Goal: Check status: Verify the current state of an ongoing process or item

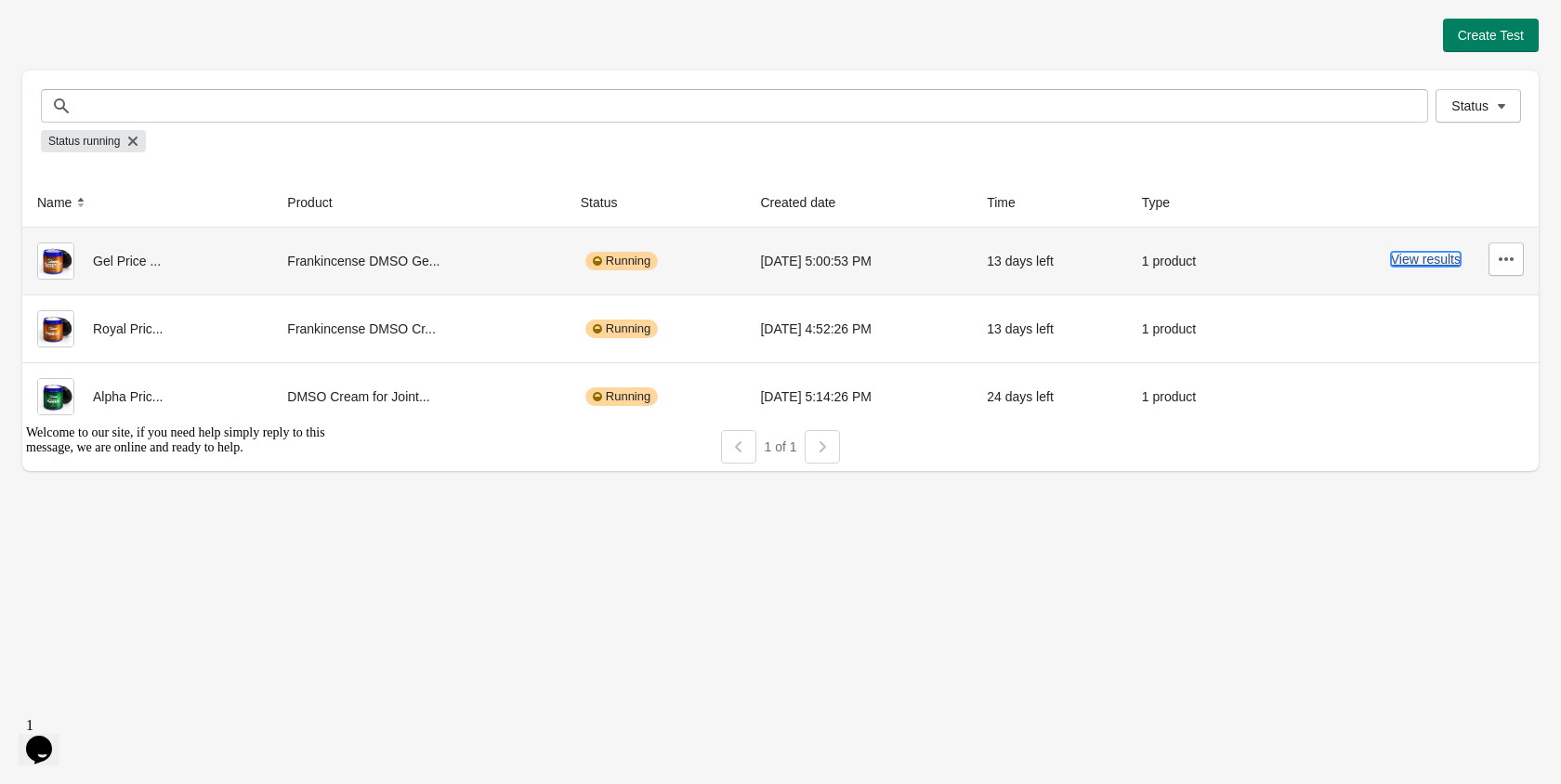
click at [1425, 256] on button "View results" at bounding box center [1425, 258] width 70 height 15
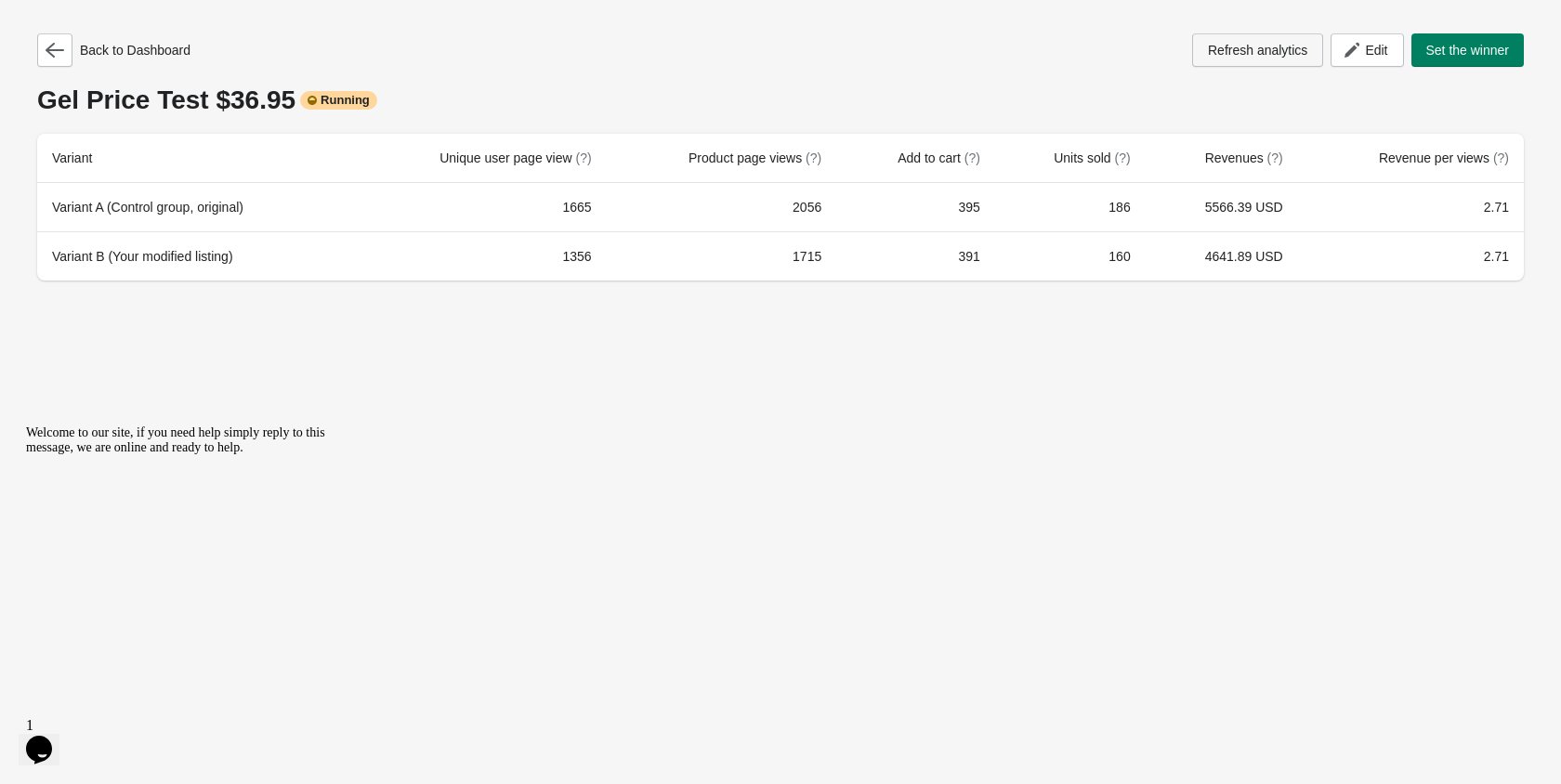
click at [1284, 58] on span "Refresh analytics" at bounding box center [1256, 50] width 99 height 15
click at [68, 50] on button "button" at bounding box center [55, 50] width 35 height 33
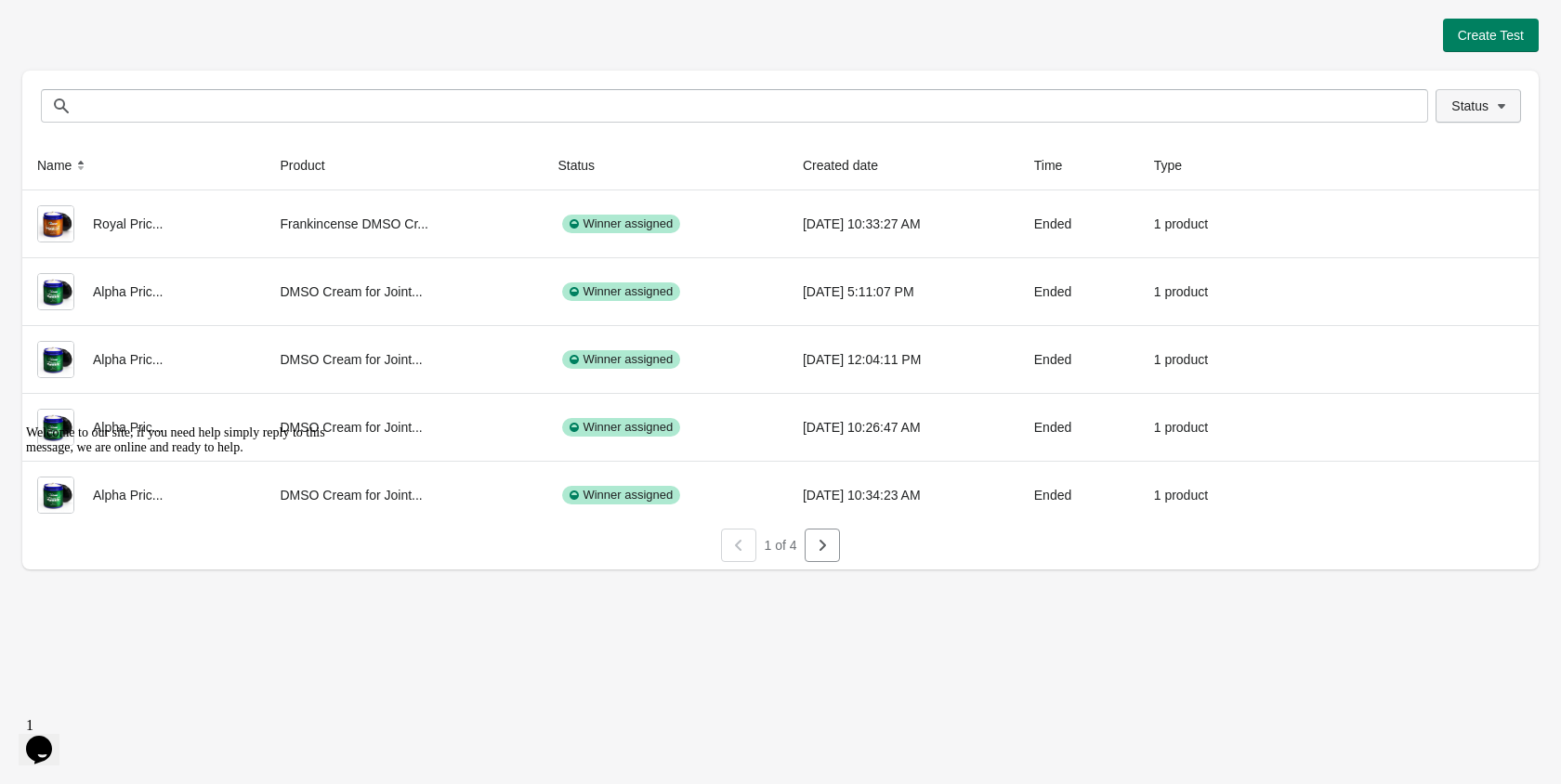
click at [1458, 115] on button "Status" at bounding box center [1478, 106] width 85 height 33
click at [1428, 154] on span at bounding box center [1427, 155] width 17 height 17
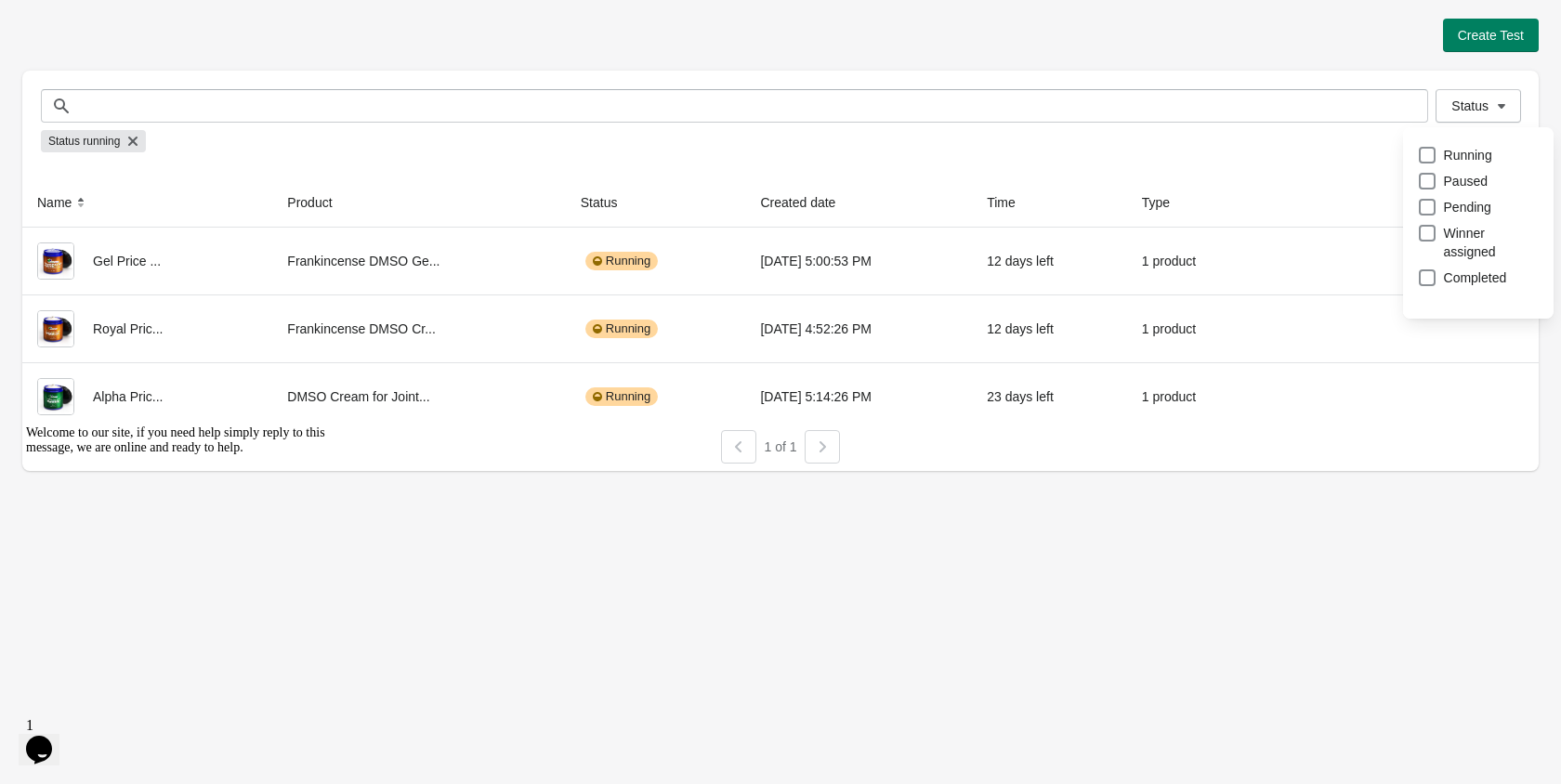
click at [1165, 490] on div "Create Test Status Status Status running Name Product Status Created date Time …" at bounding box center [780, 392] width 1561 height 784
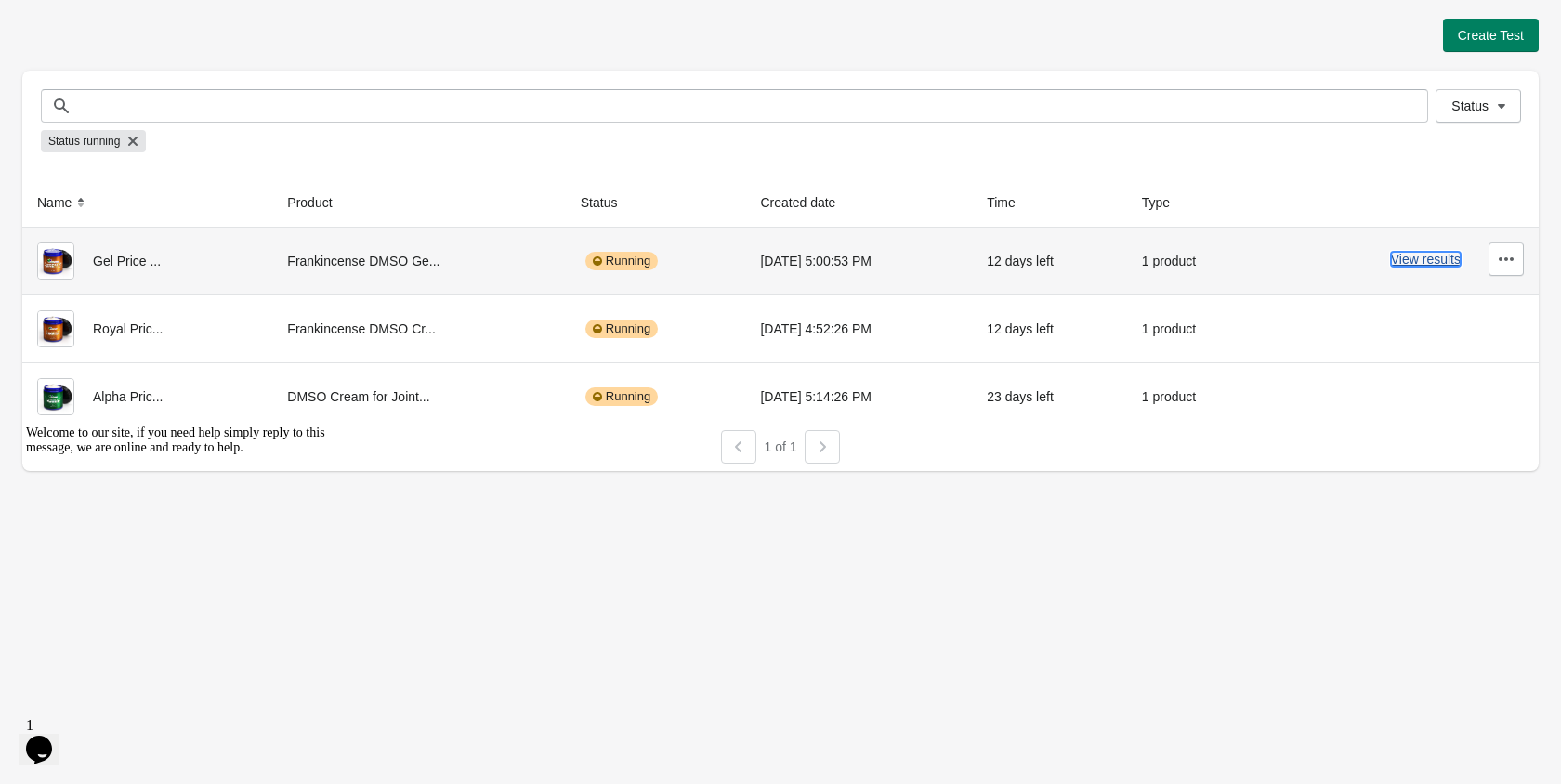
click at [1395, 259] on button "View results" at bounding box center [1425, 258] width 70 height 15
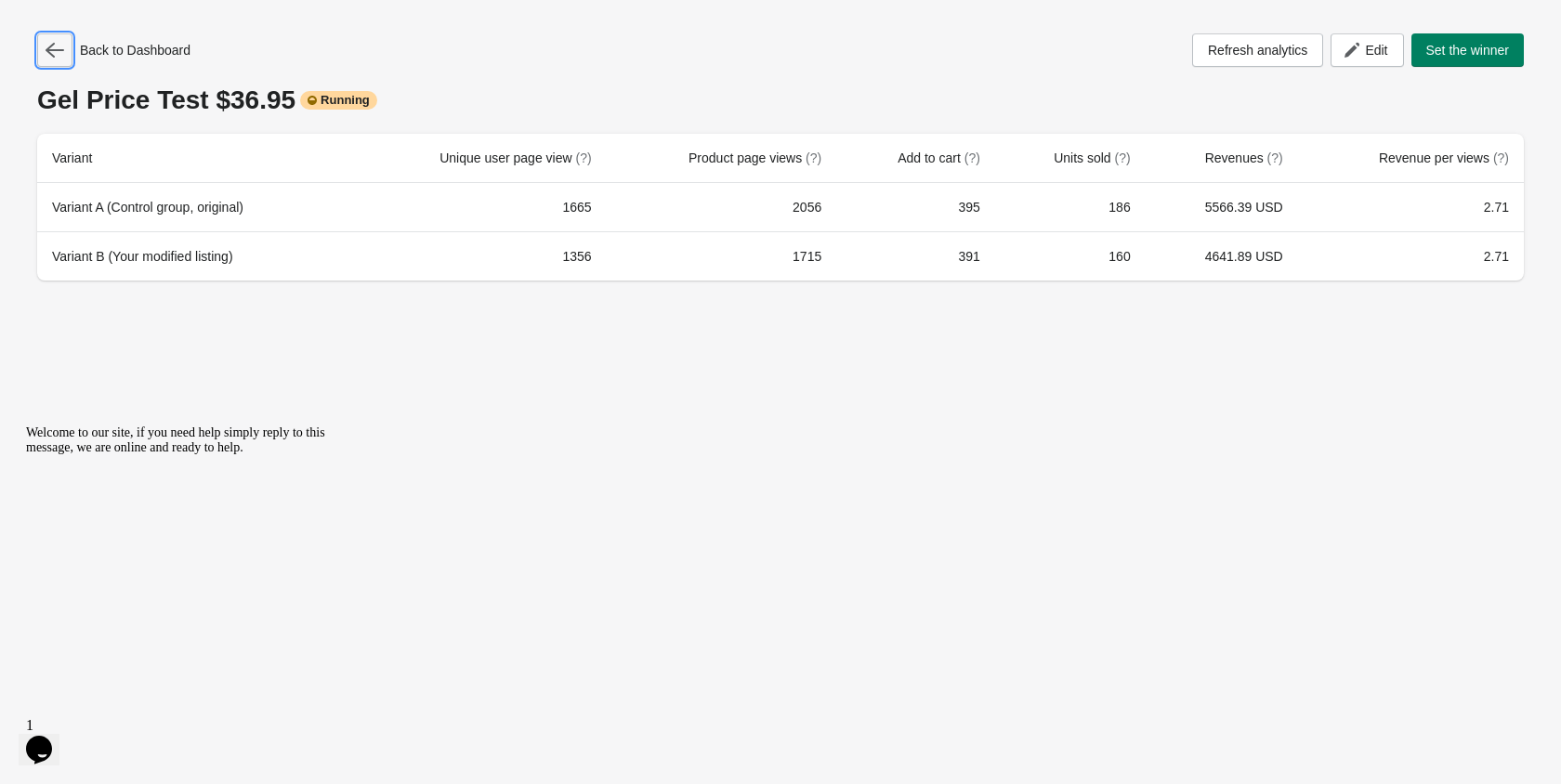
click at [60, 50] on icon "button" at bounding box center [54, 50] width 19 height 15
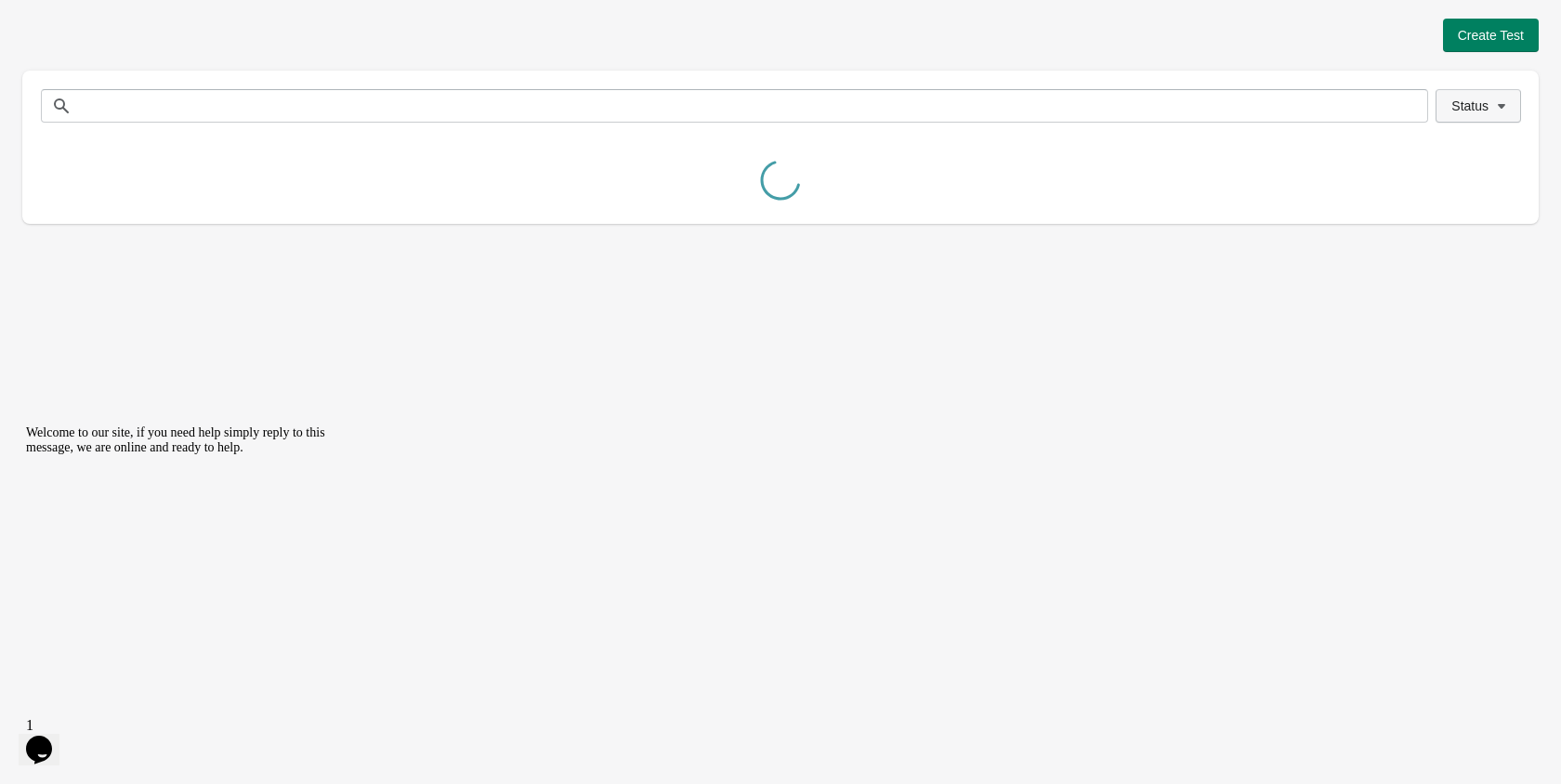
click at [1490, 115] on button "Status" at bounding box center [1478, 106] width 85 height 33
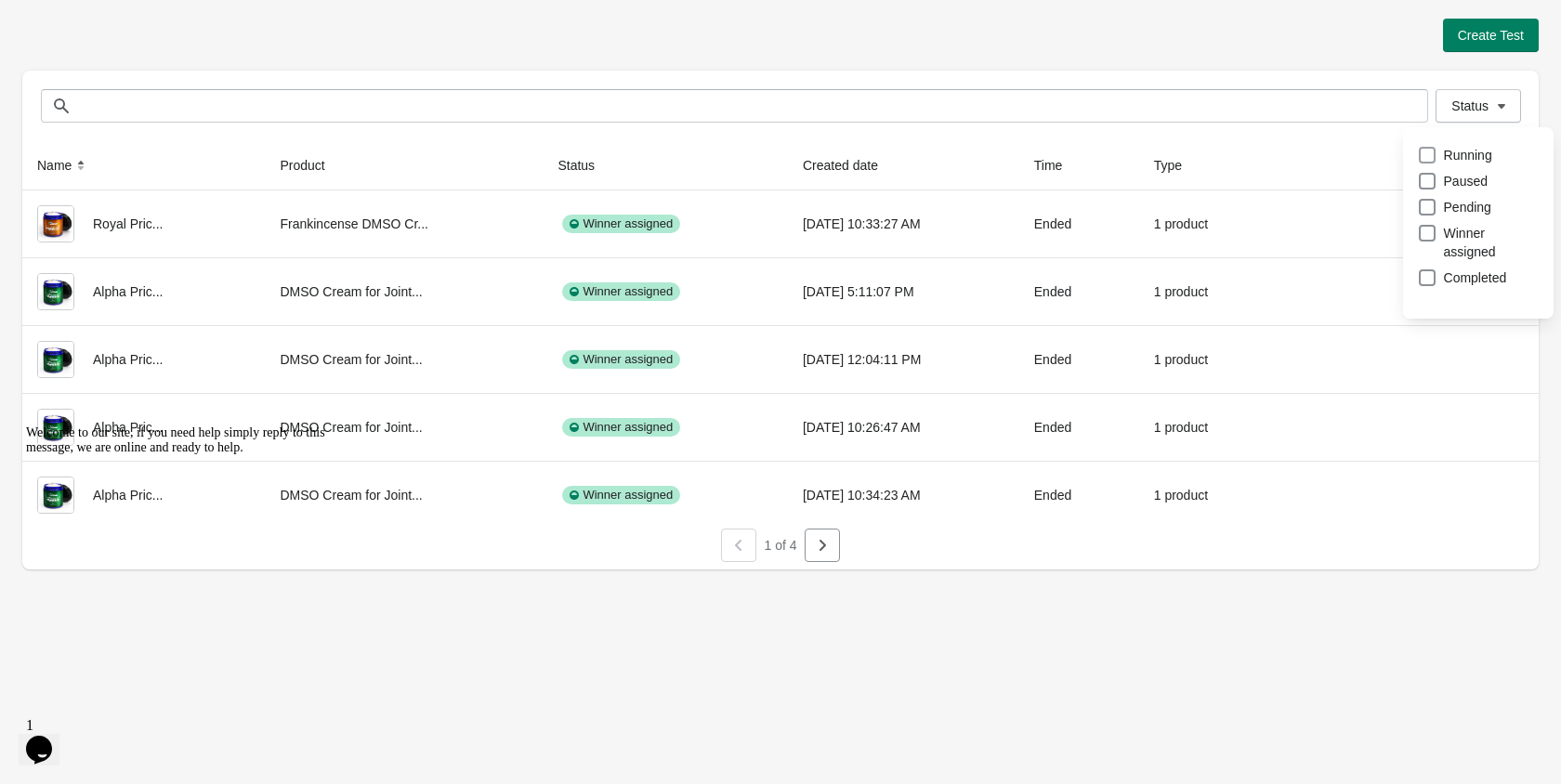
click at [1428, 152] on span at bounding box center [1427, 155] width 17 height 17
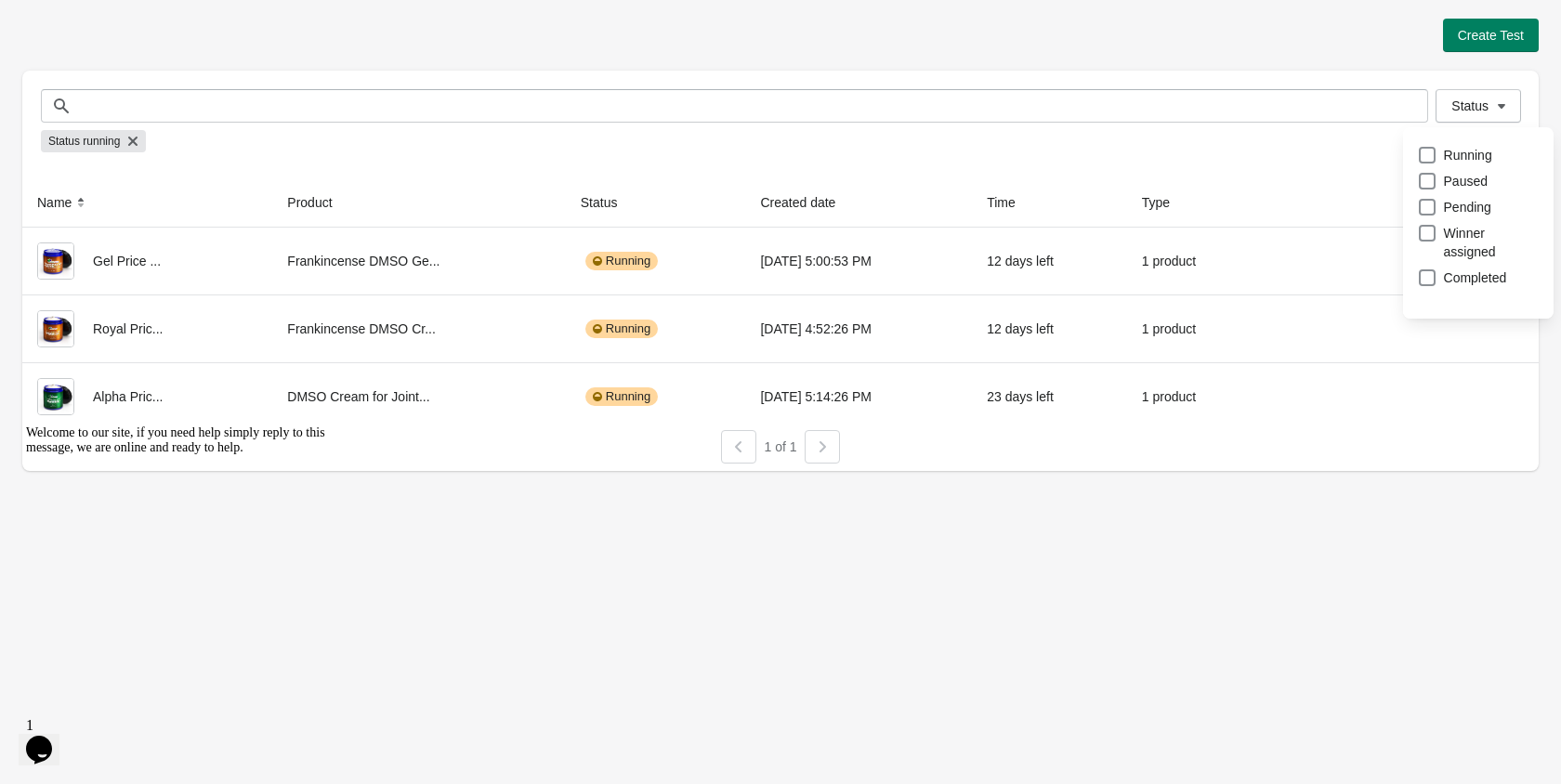
click at [1219, 57] on div "Create Test Status Status Status running Name Product Status Created date Time …" at bounding box center [780, 245] width 1516 height 452
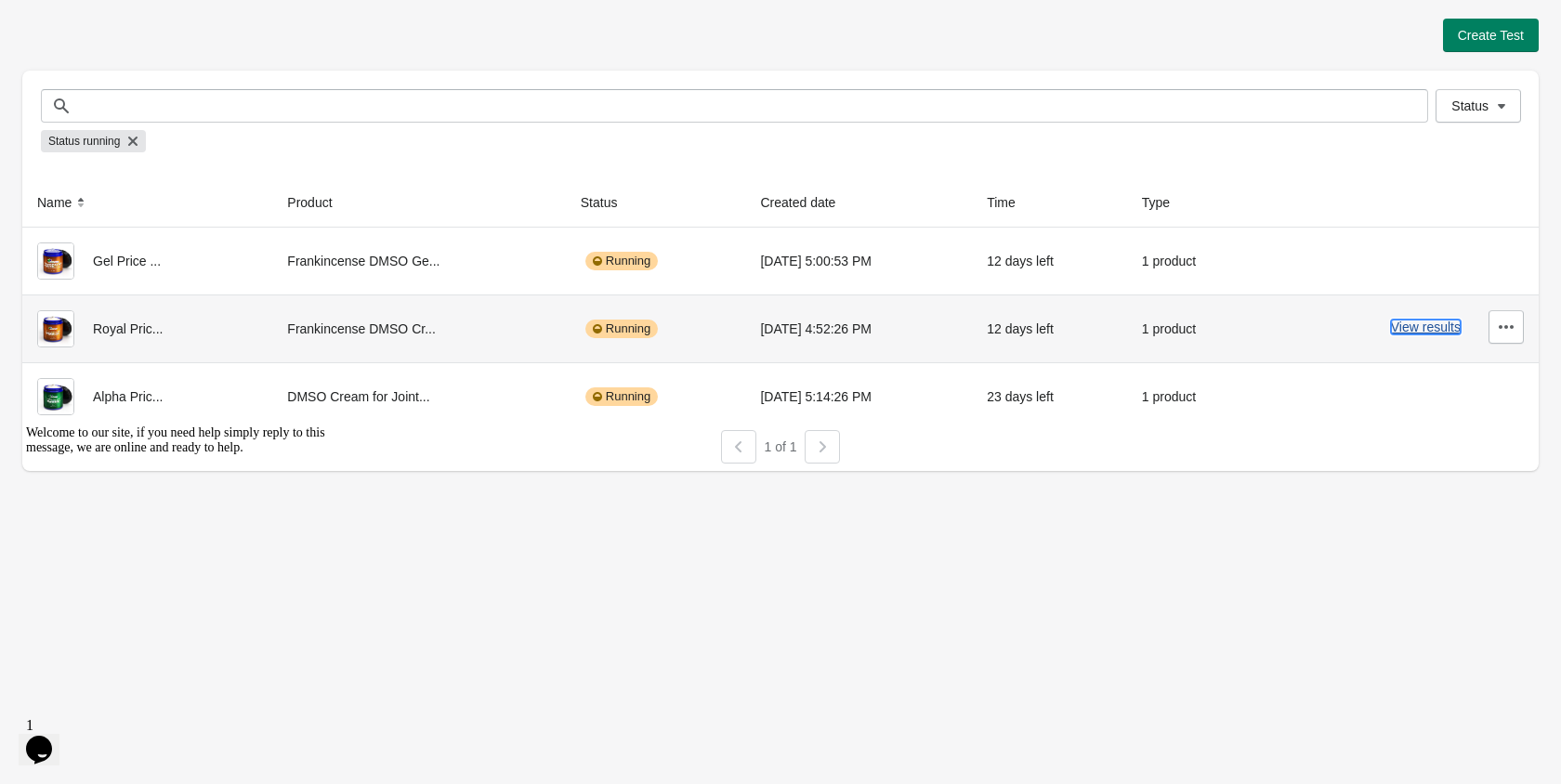
click at [1406, 328] on button "View results" at bounding box center [1425, 326] width 70 height 15
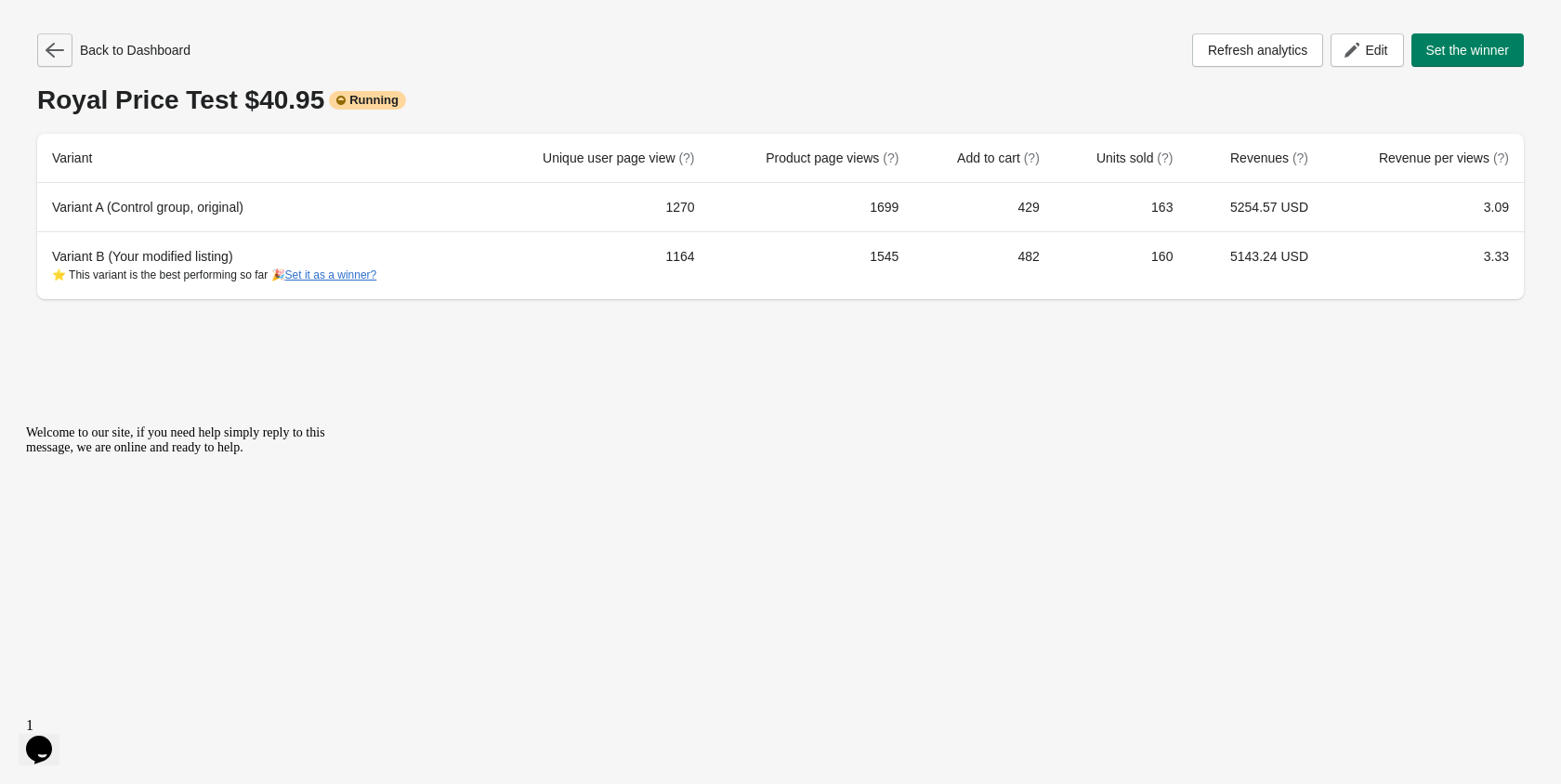
click at [48, 54] on icon "button" at bounding box center [54, 50] width 19 height 19
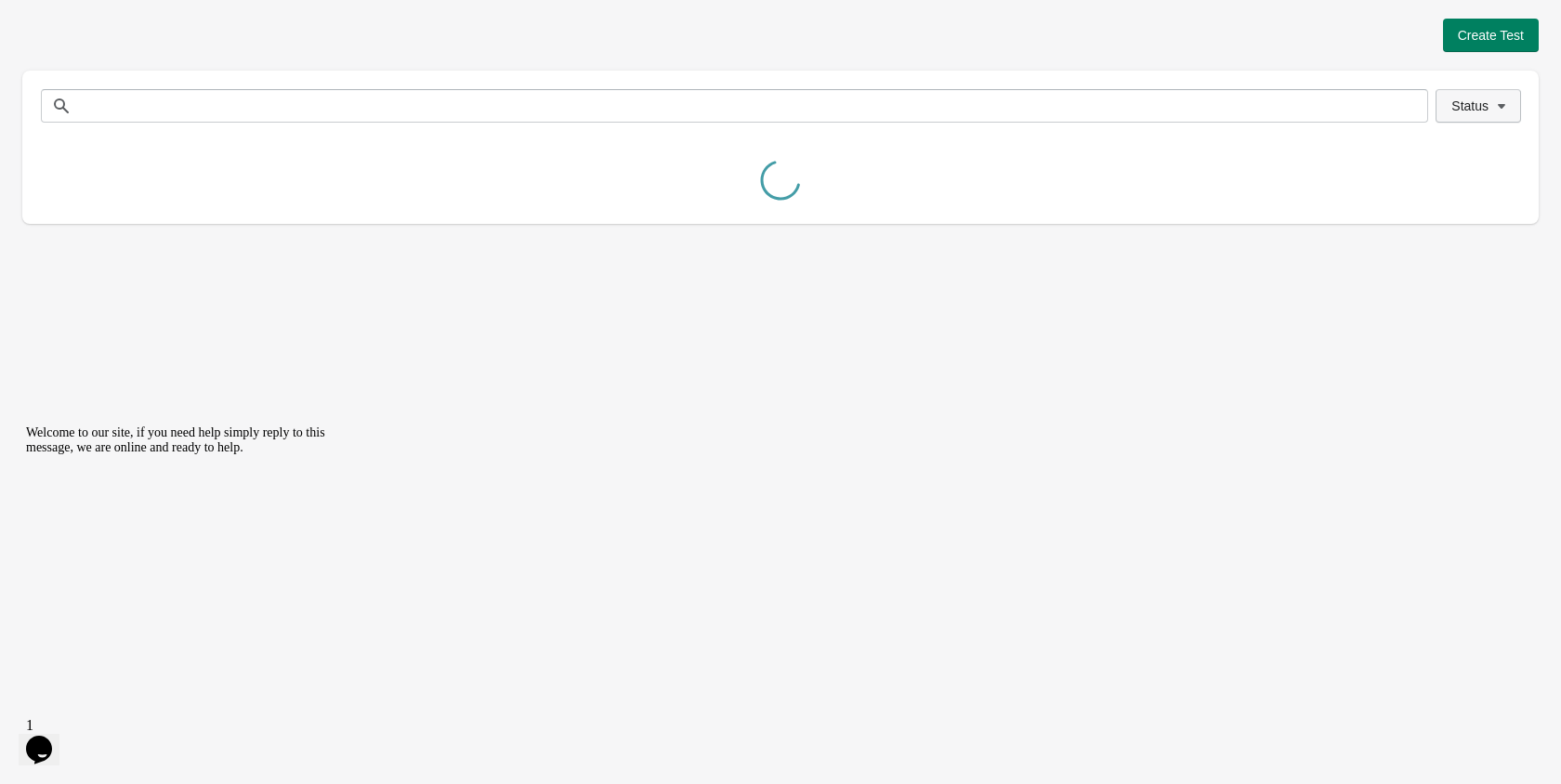
click at [1472, 114] on span "Status" at bounding box center [1470, 106] width 37 height 15
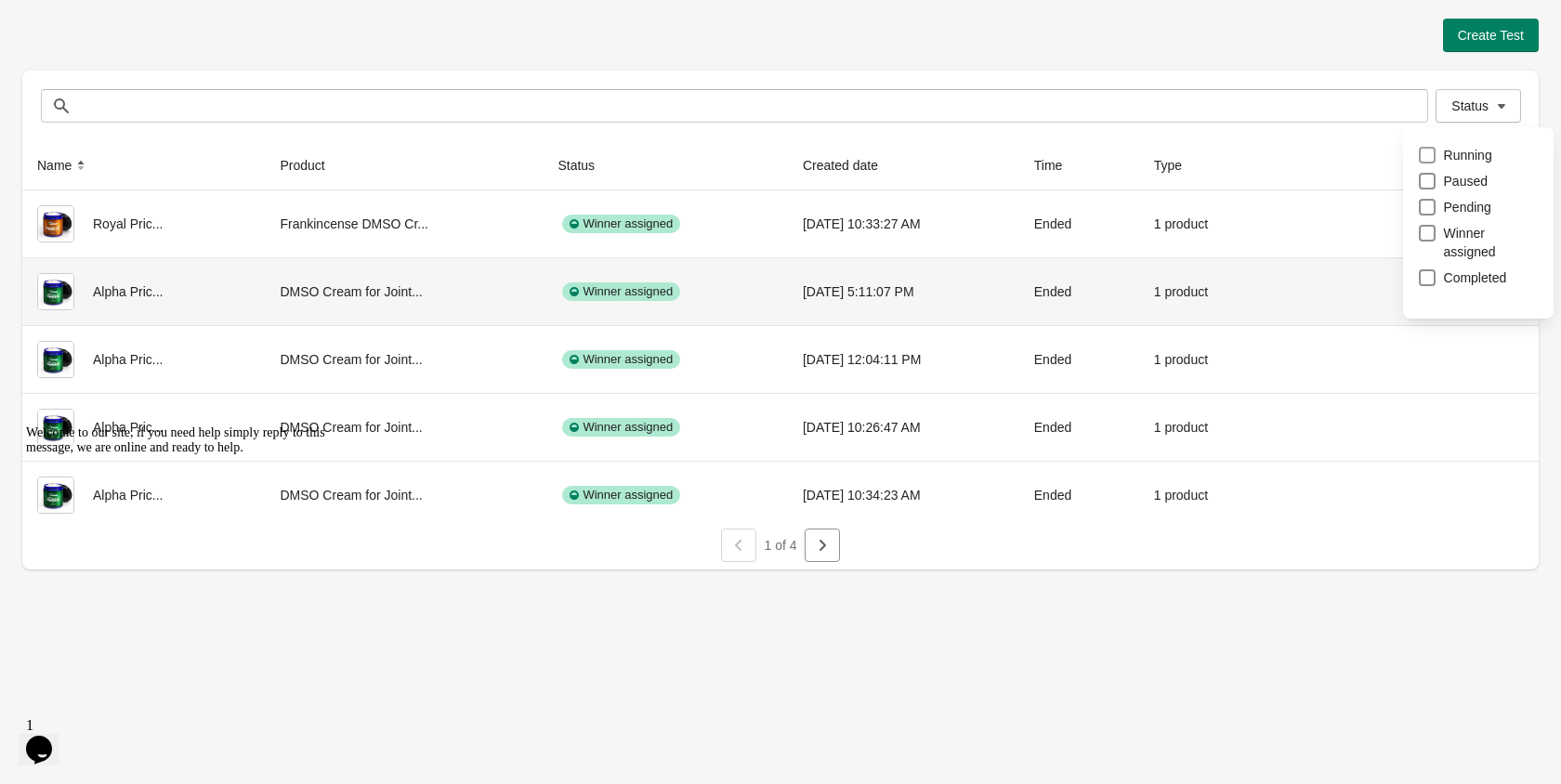
click at [1419, 158] on span at bounding box center [1427, 155] width 17 height 17
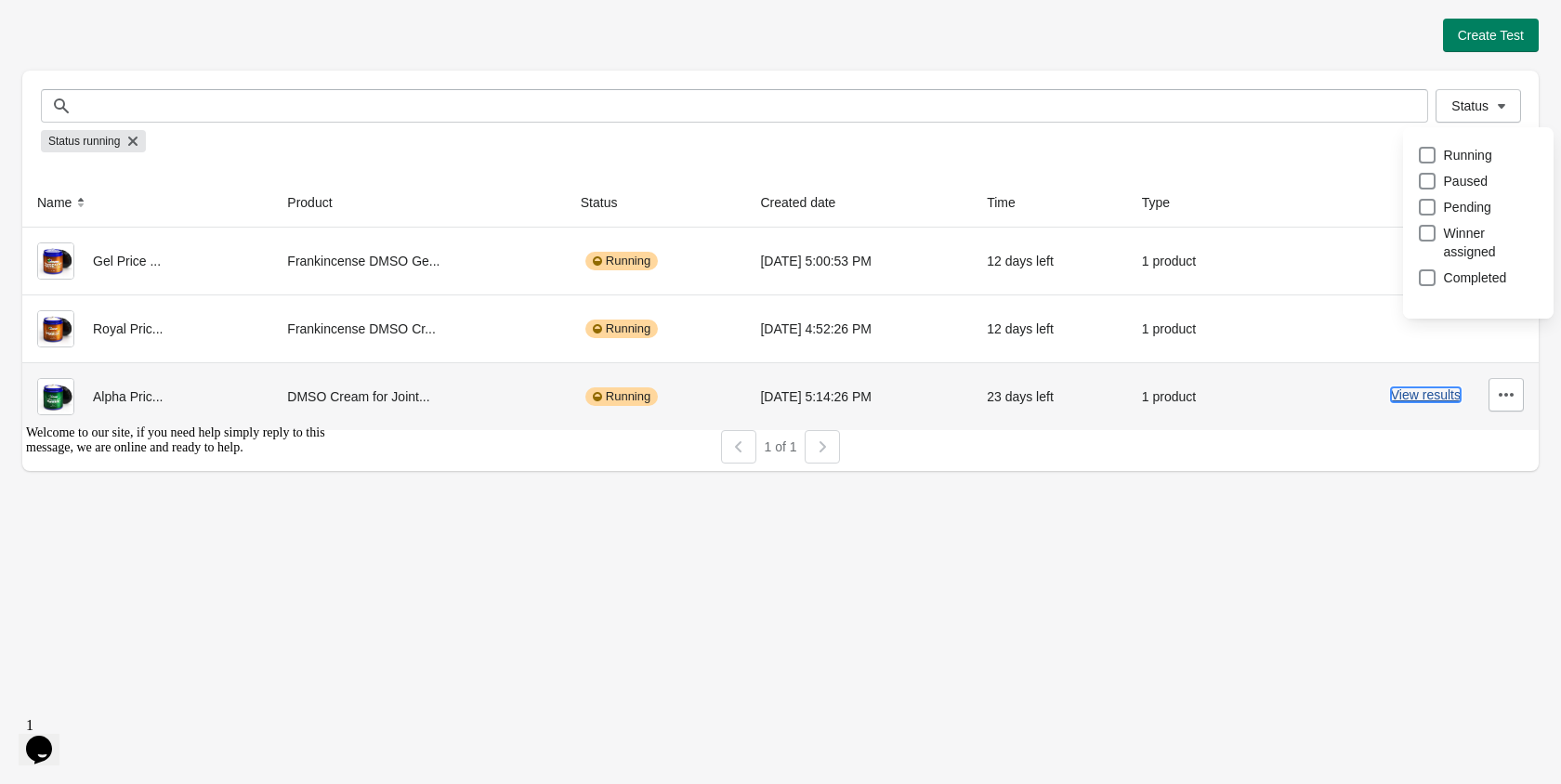
click at [1419, 402] on button "View results" at bounding box center [1425, 394] width 70 height 15
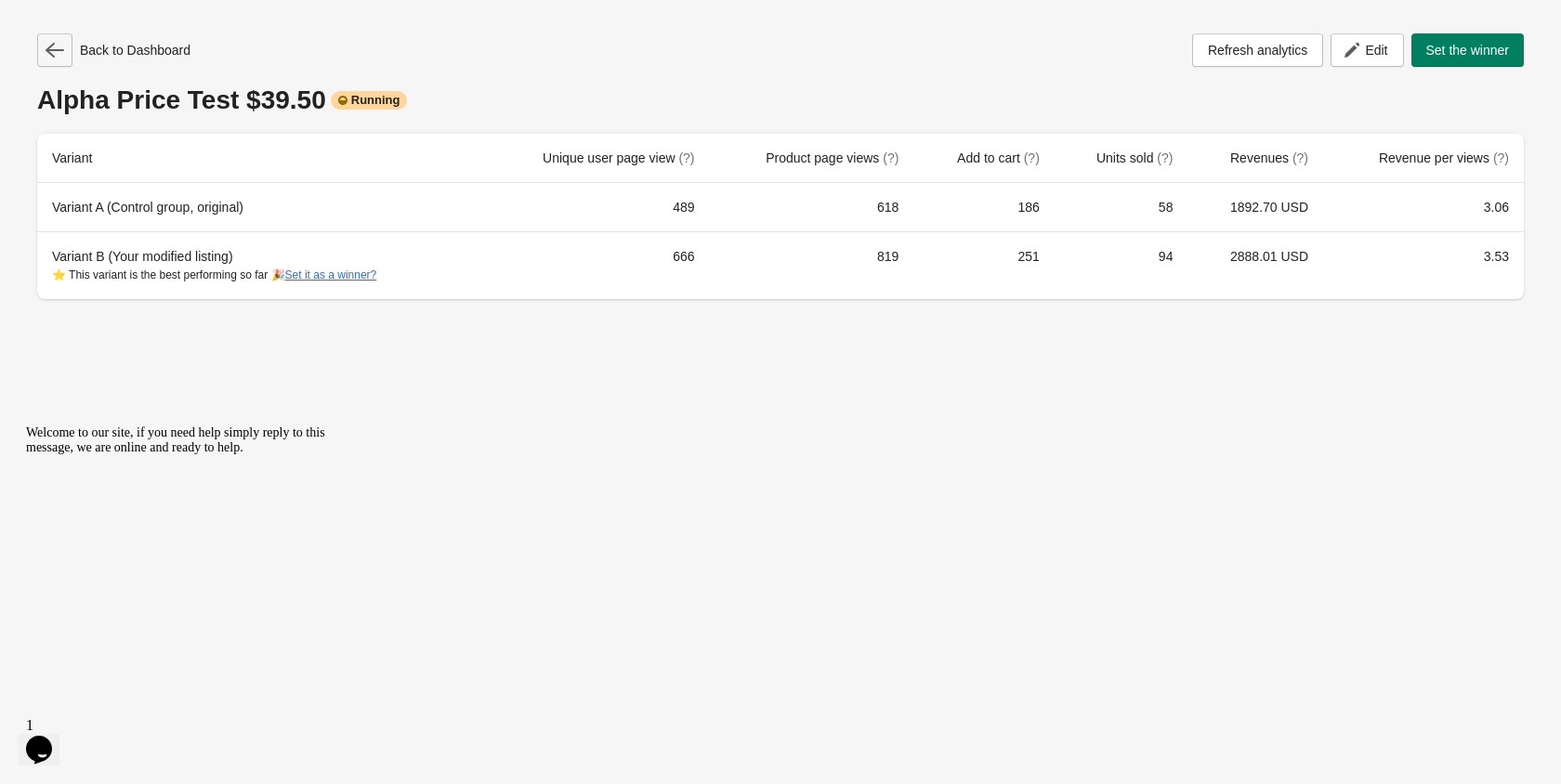
click at [57, 59] on icon "button" at bounding box center [54, 50] width 19 height 19
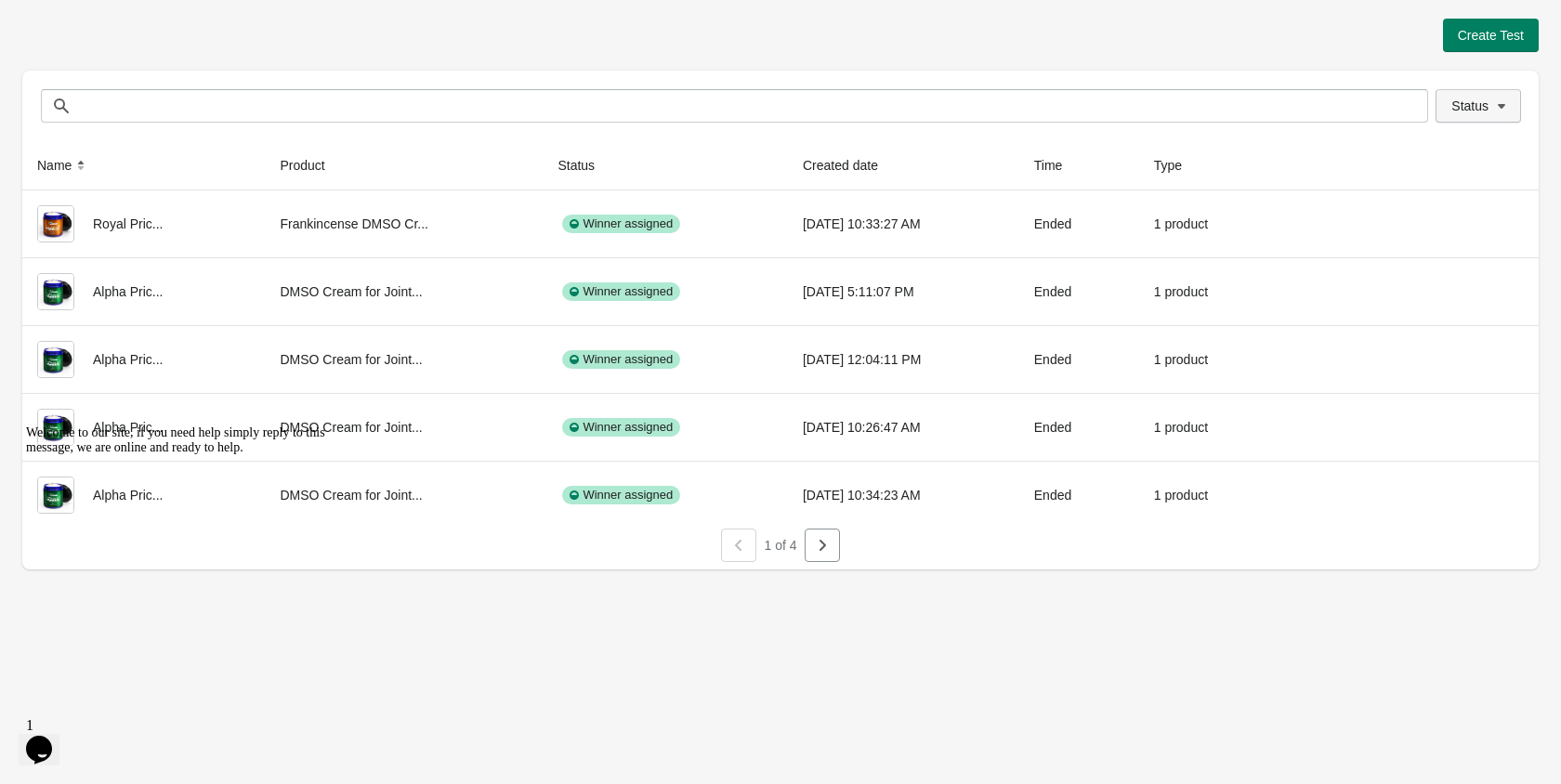
click at [1456, 113] on span "Status" at bounding box center [1470, 106] width 37 height 15
click at [1431, 143] on div "Status Running Paused Pending Winner assigned Completed" at bounding box center [1478, 229] width 120 height 188
click at [1432, 156] on span at bounding box center [1427, 155] width 17 height 17
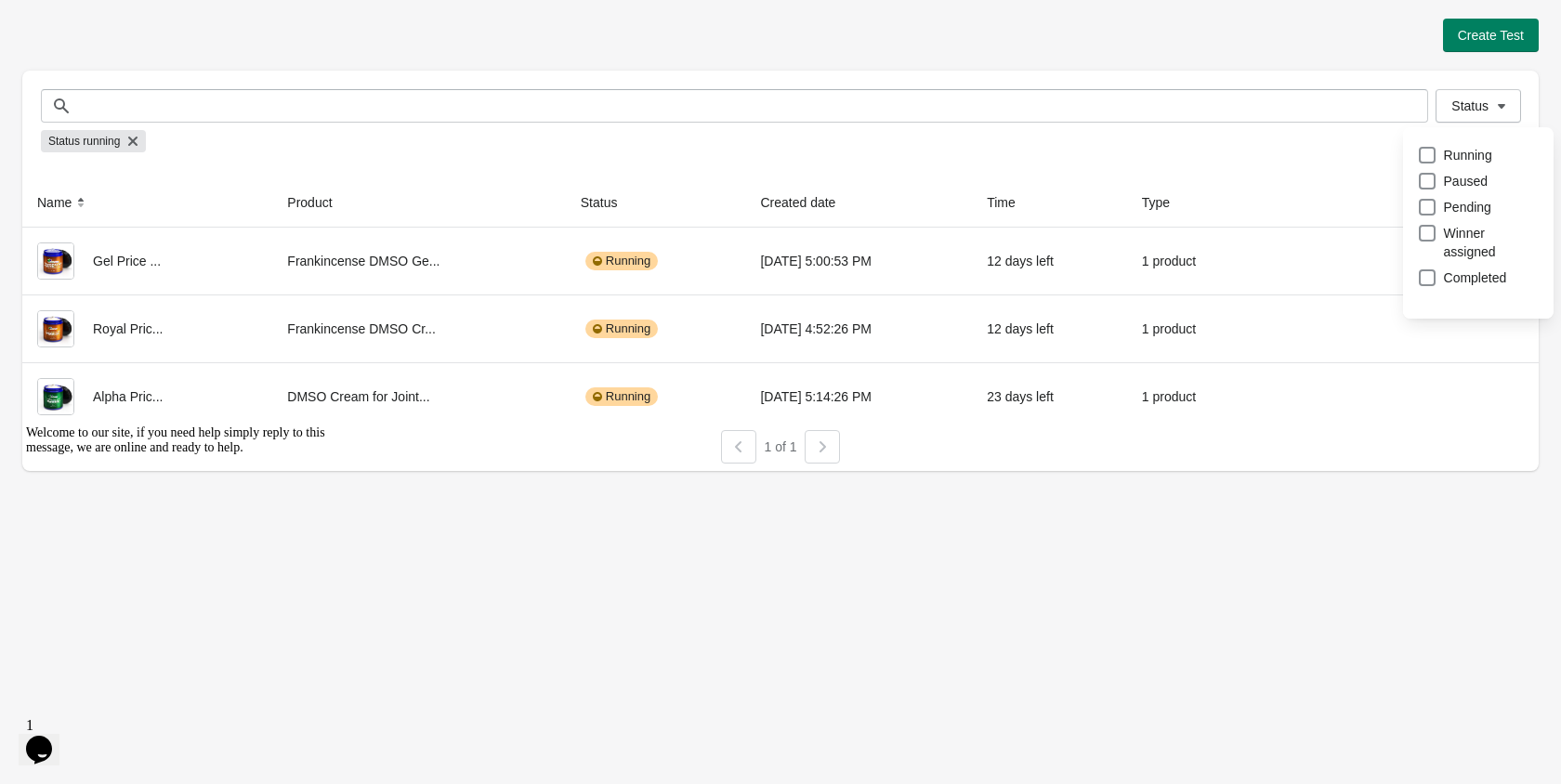
click at [1297, 69] on div "Create Test Status Status Status running Name Product Status Created date Time …" at bounding box center [780, 245] width 1516 height 452
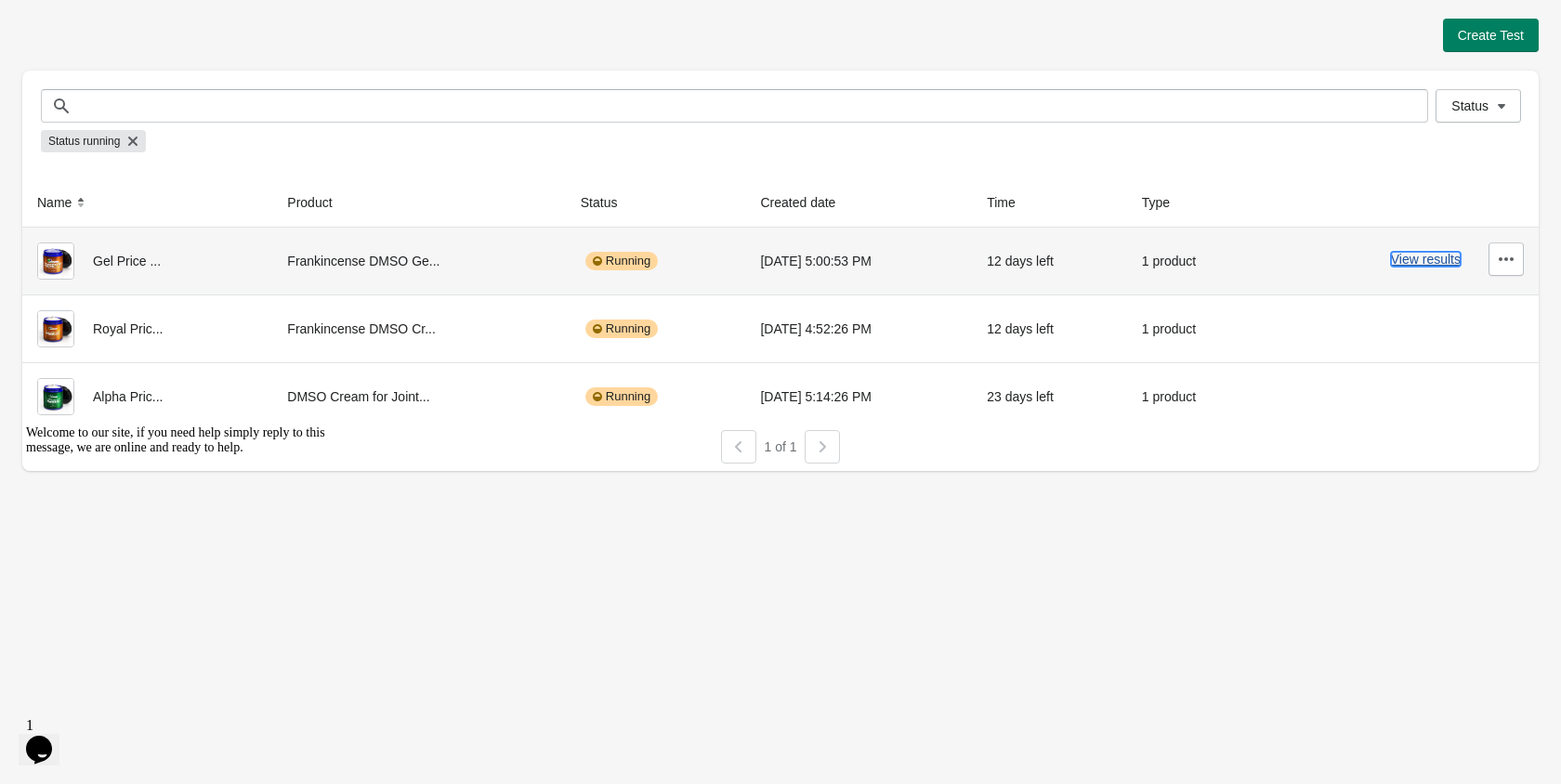
click at [1398, 255] on button "View results" at bounding box center [1425, 258] width 70 height 15
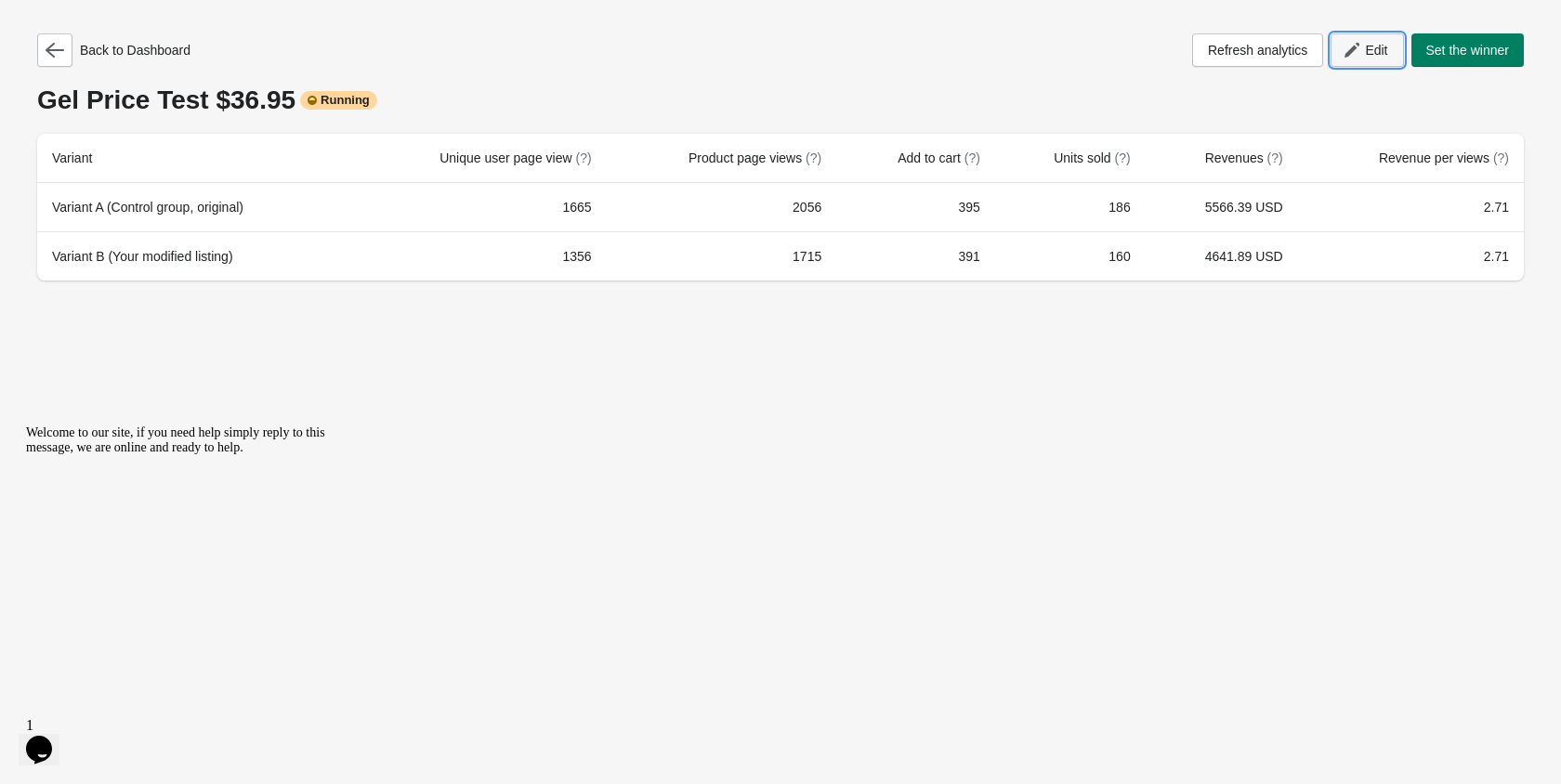
click at [1352, 59] on icon "button" at bounding box center [1351, 50] width 19 height 19
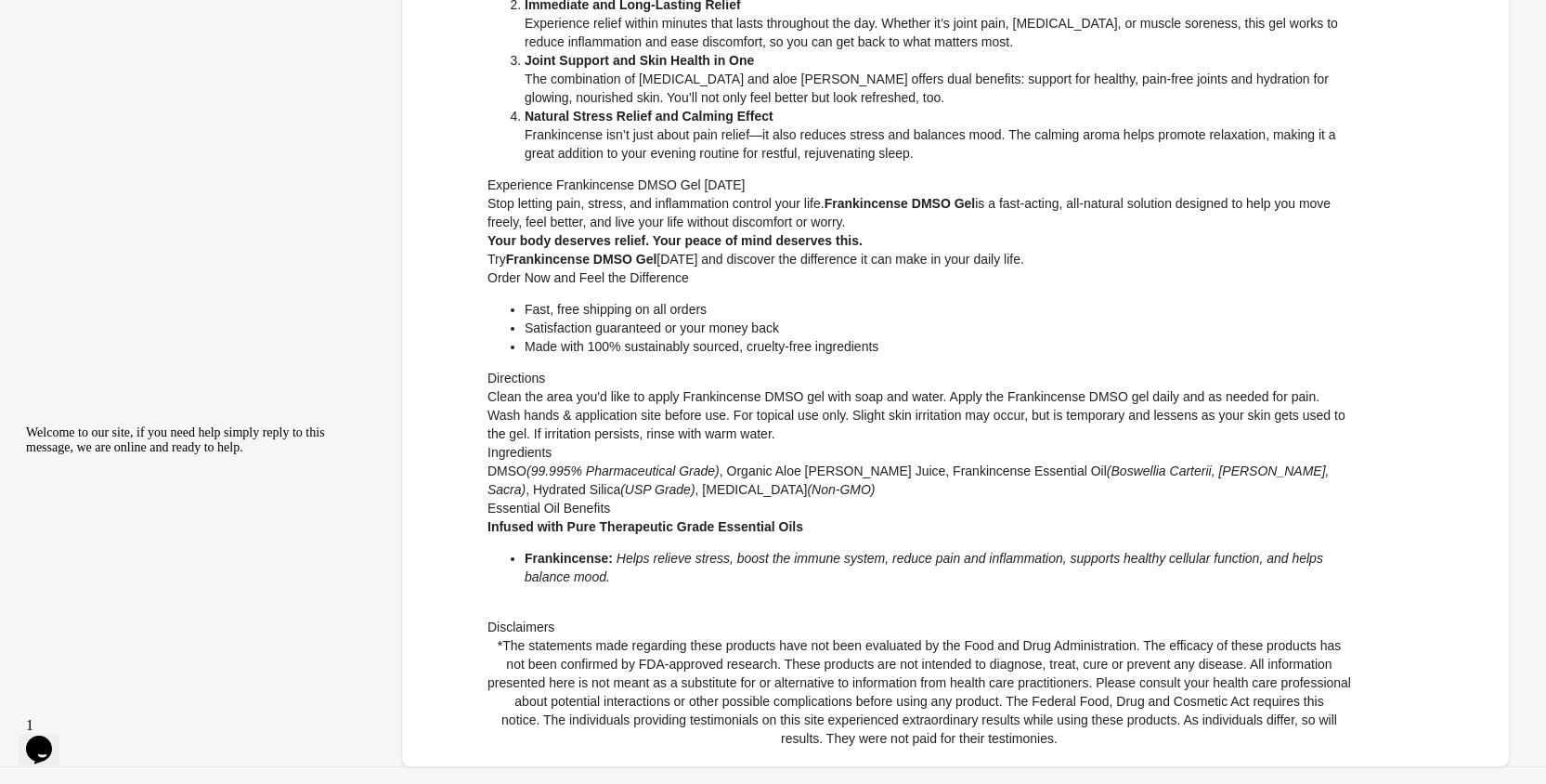
scroll to position [772, 0]
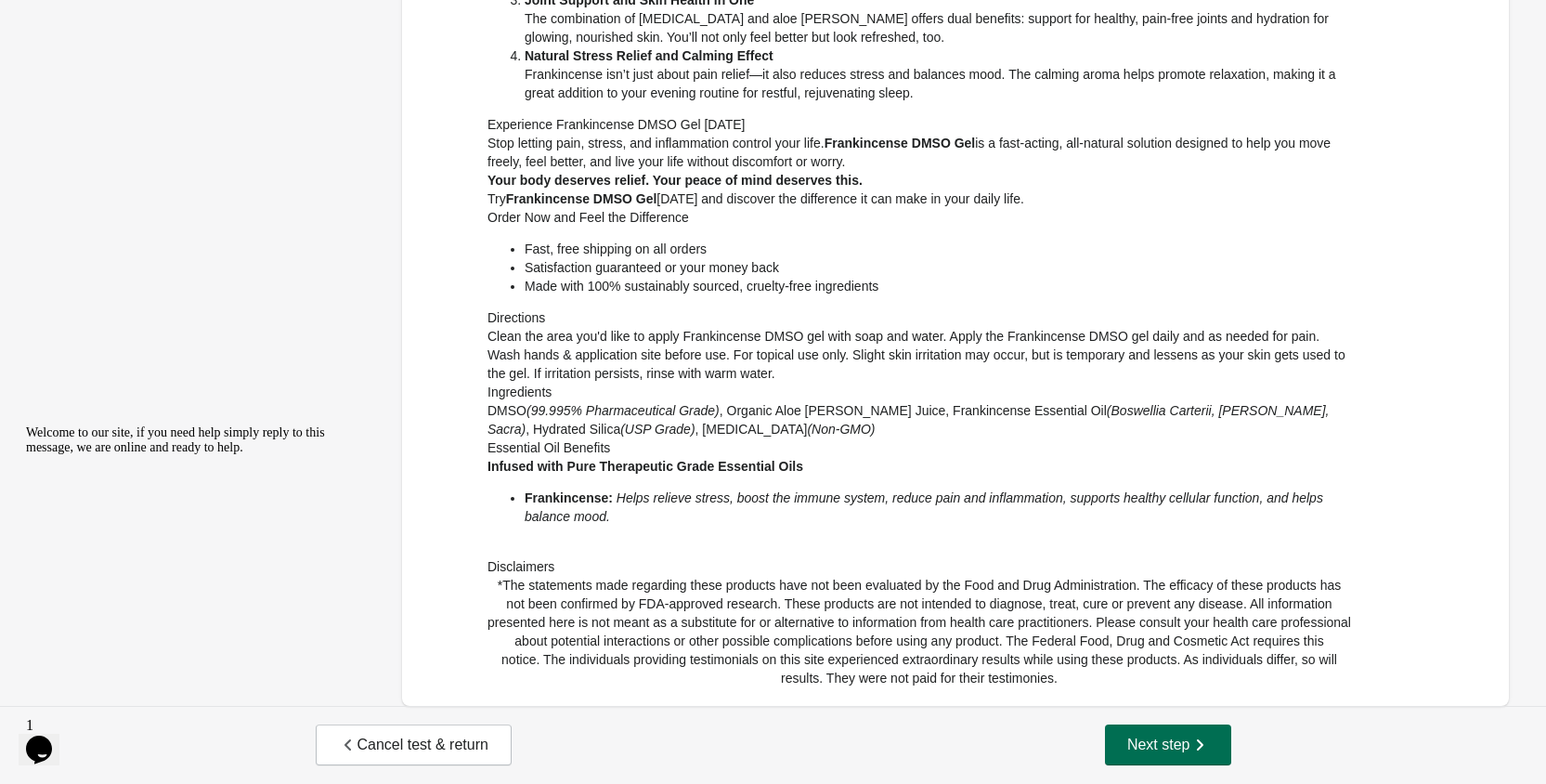
click at [1153, 746] on span "Next step" at bounding box center [1168, 744] width 81 height 19
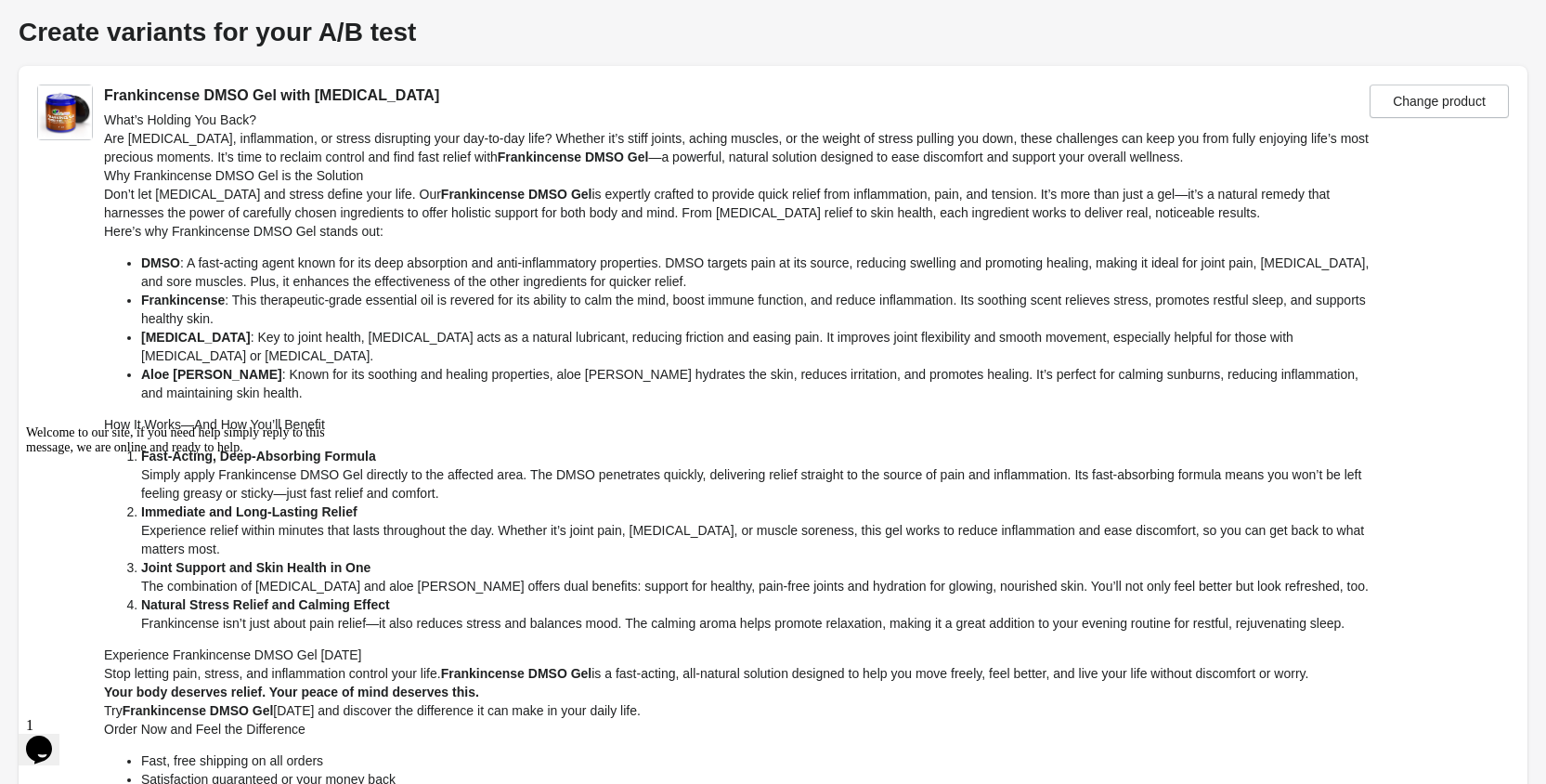
scroll to position [0, 0]
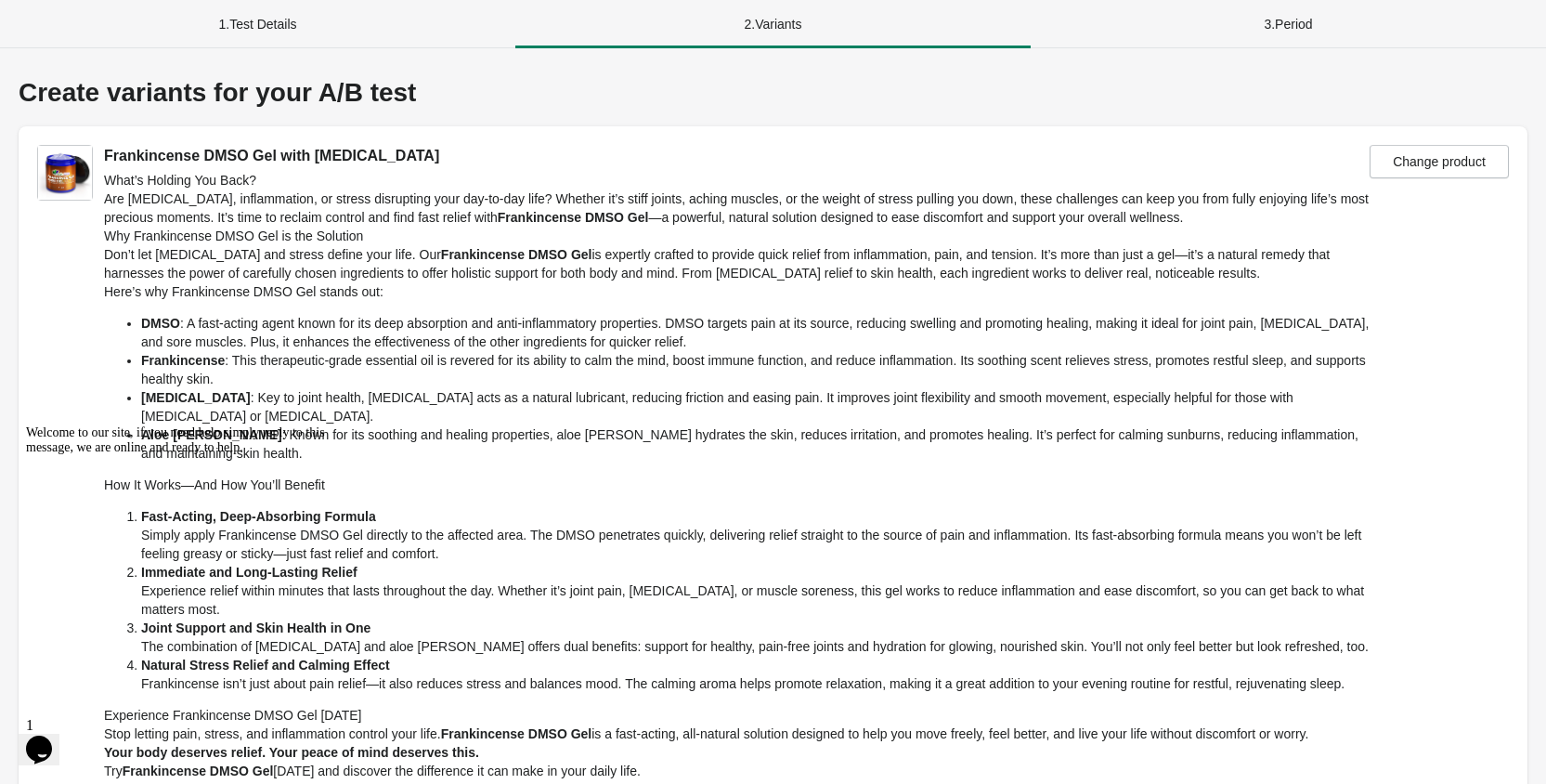
click at [249, 25] on div "1 . Test Details" at bounding box center [258, 23] width 515 height 48
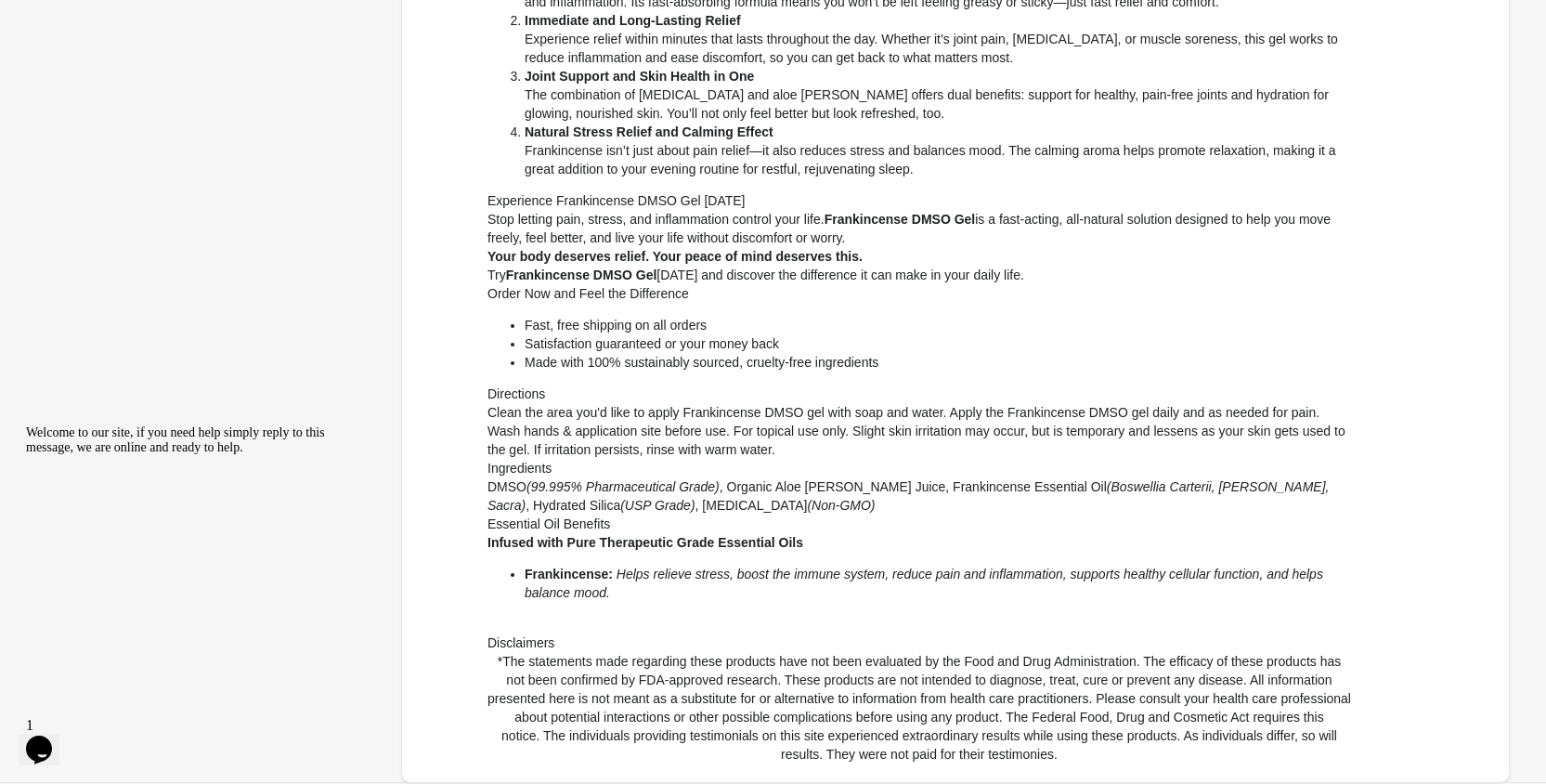
scroll to position [772, 0]
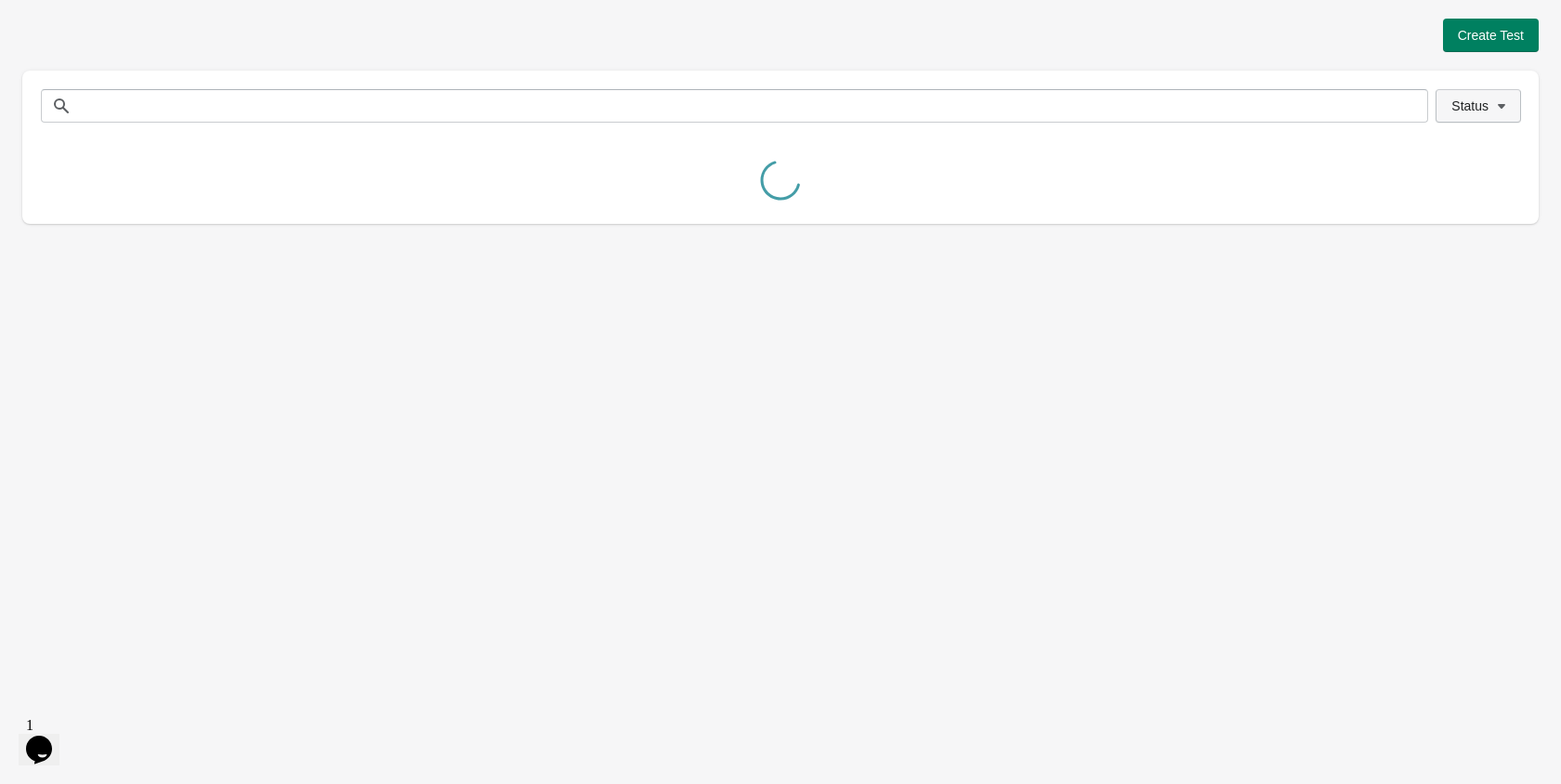
click at [1480, 105] on span "Status" at bounding box center [1470, 106] width 37 height 15
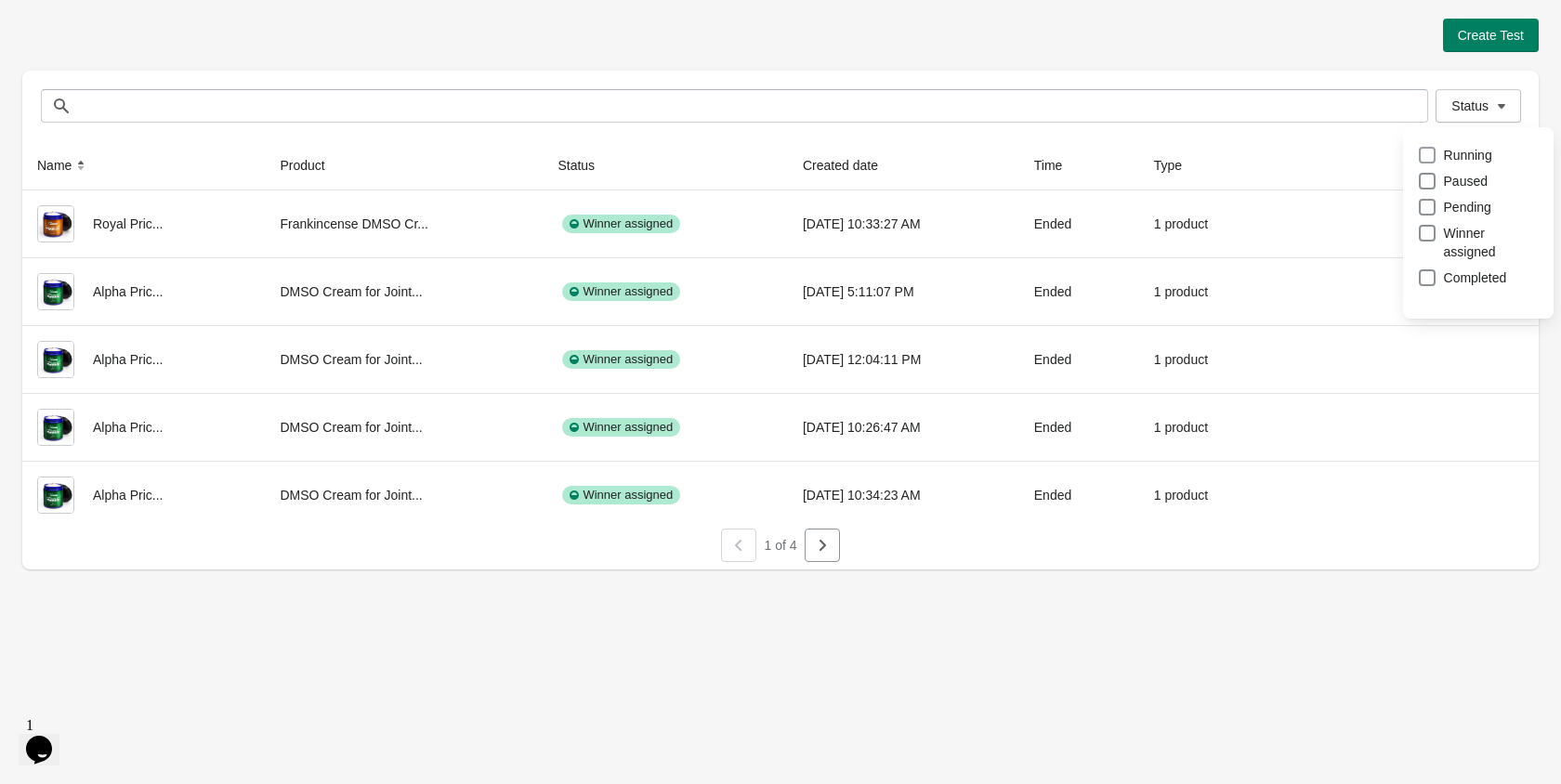
click at [1437, 156] on label "Running" at bounding box center [1455, 155] width 74 height 26
